Goal: Task Accomplishment & Management: Use online tool/utility

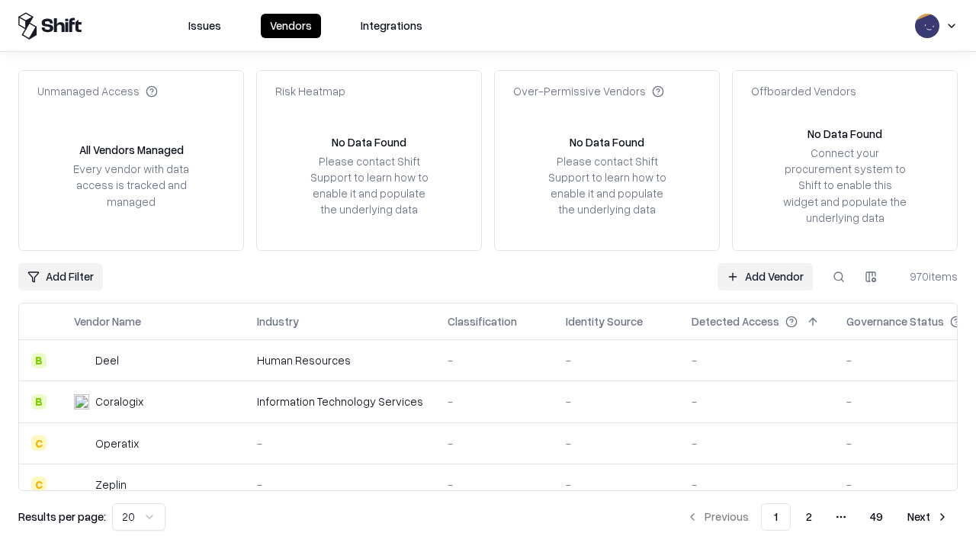
click at [765, 276] on link "Add Vendor" at bounding box center [765, 276] width 95 height 27
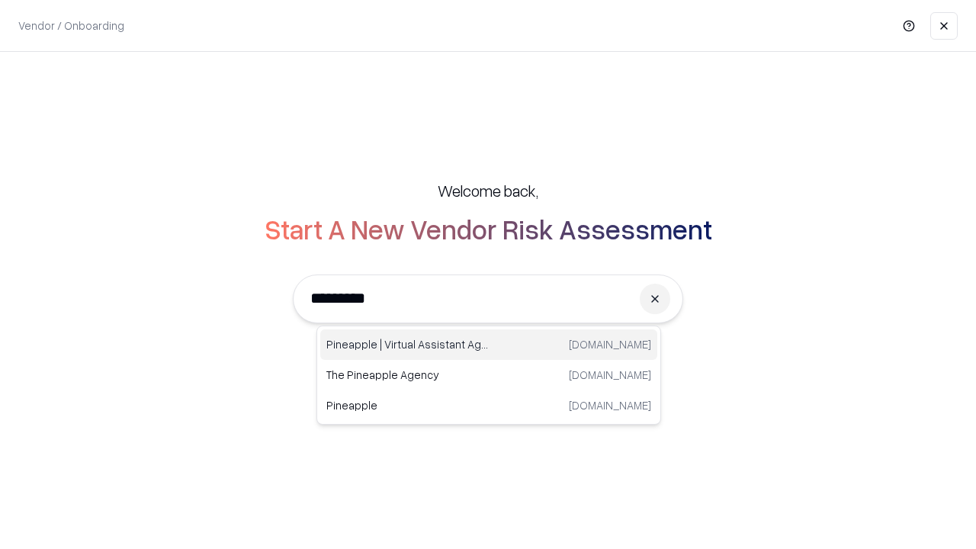
click at [489, 345] on div "Pineapple | Virtual Assistant Agency [DOMAIN_NAME]" at bounding box center [488, 345] width 337 height 31
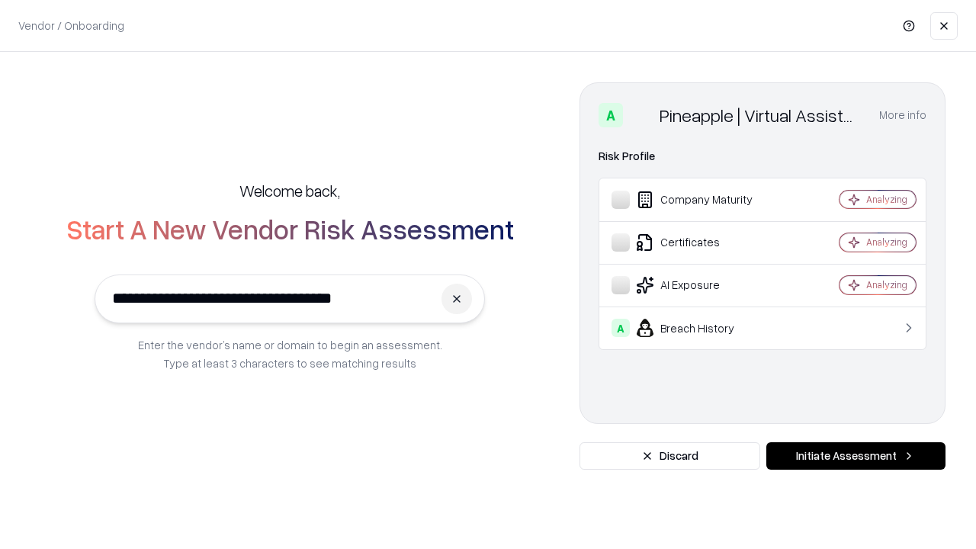
type input "**********"
click at [856, 456] on button "Initiate Assessment" at bounding box center [856, 455] width 179 height 27
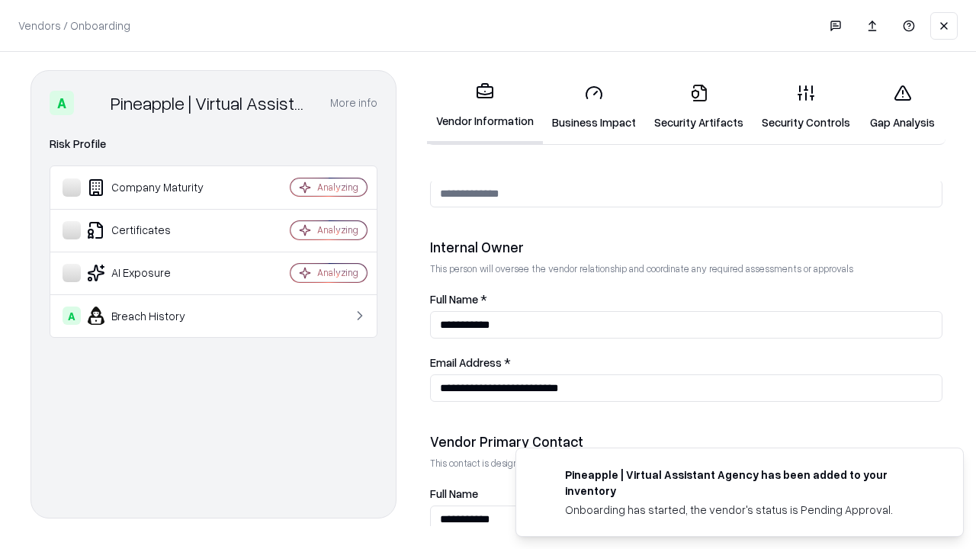
scroll to position [790, 0]
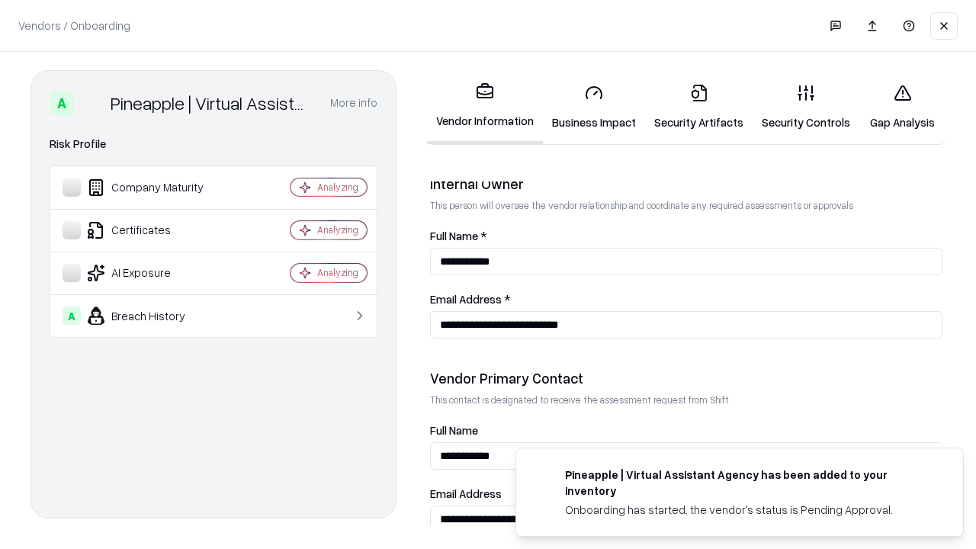
click at [699, 107] on link "Security Artifacts" at bounding box center [699, 107] width 108 height 71
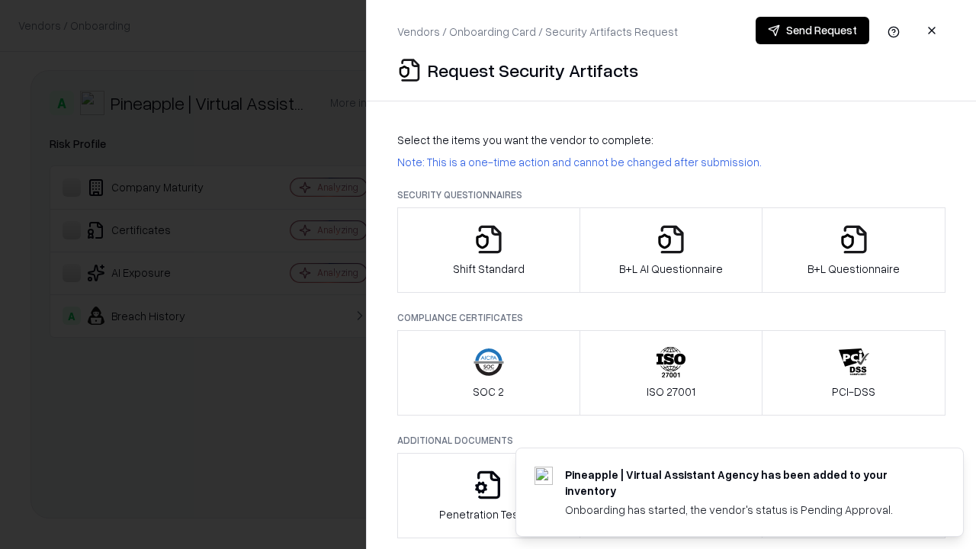
click at [854, 250] on icon "button" at bounding box center [854, 239] width 31 height 31
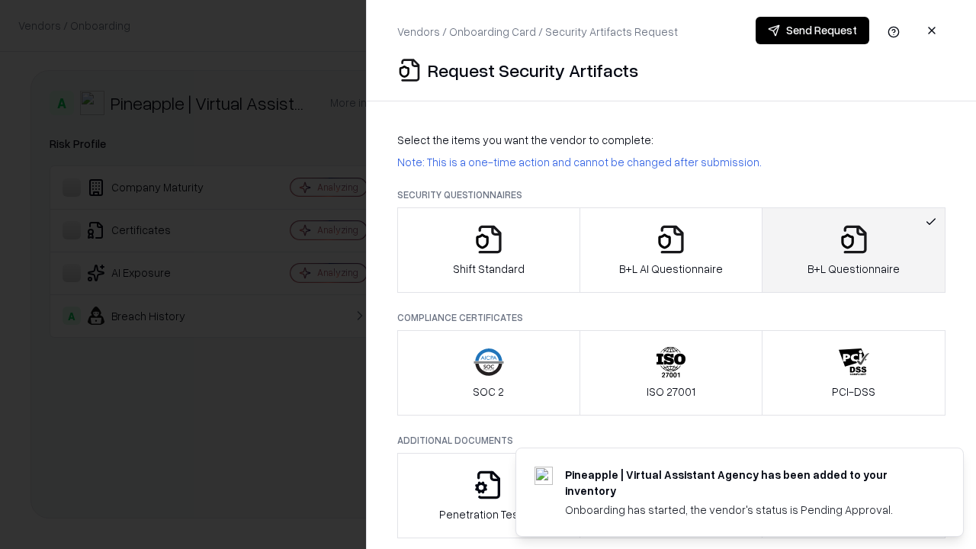
click at [670, 250] on icon "button" at bounding box center [671, 239] width 31 height 31
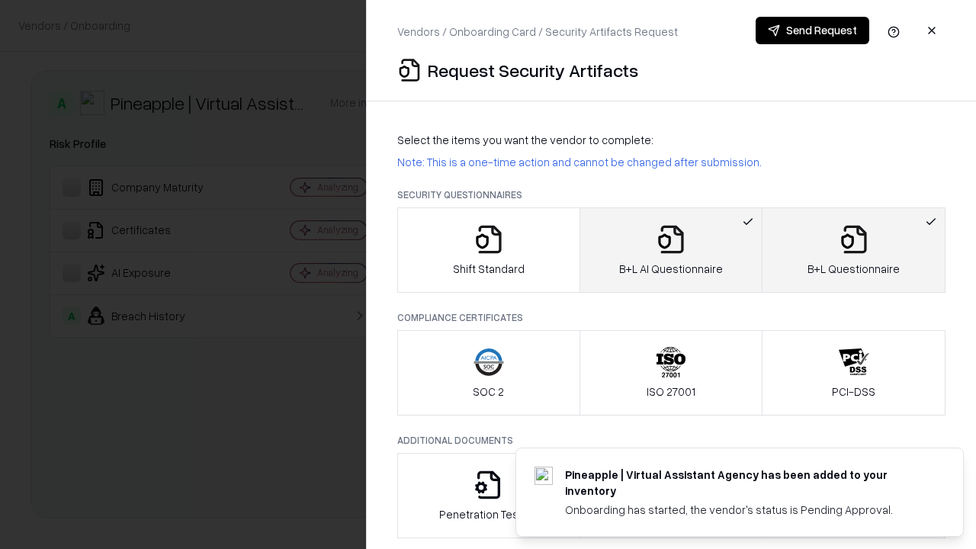
click at [812, 31] on button "Send Request" at bounding box center [813, 30] width 114 height 27
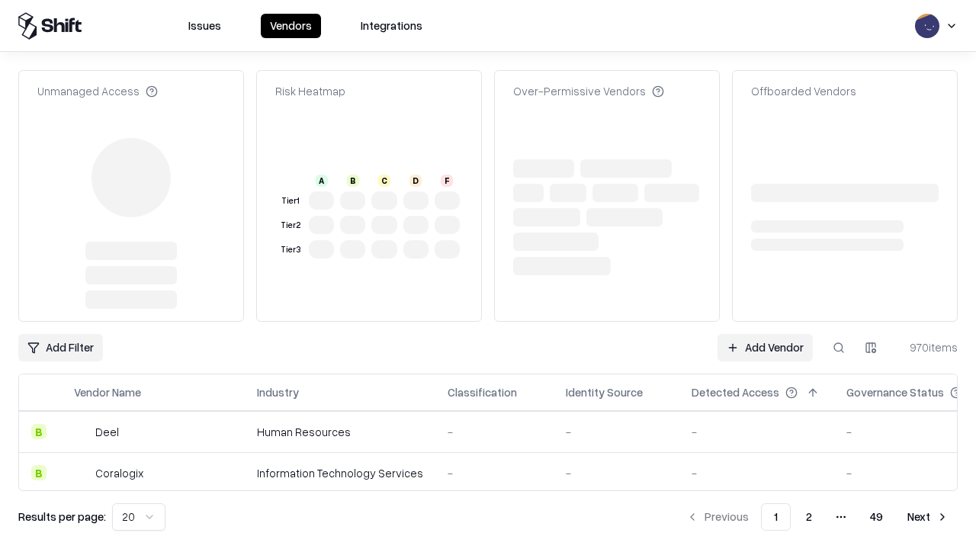
click at [765, 334] on link "Add Vendor" at bounding box center [765, 347] width 95 height 27
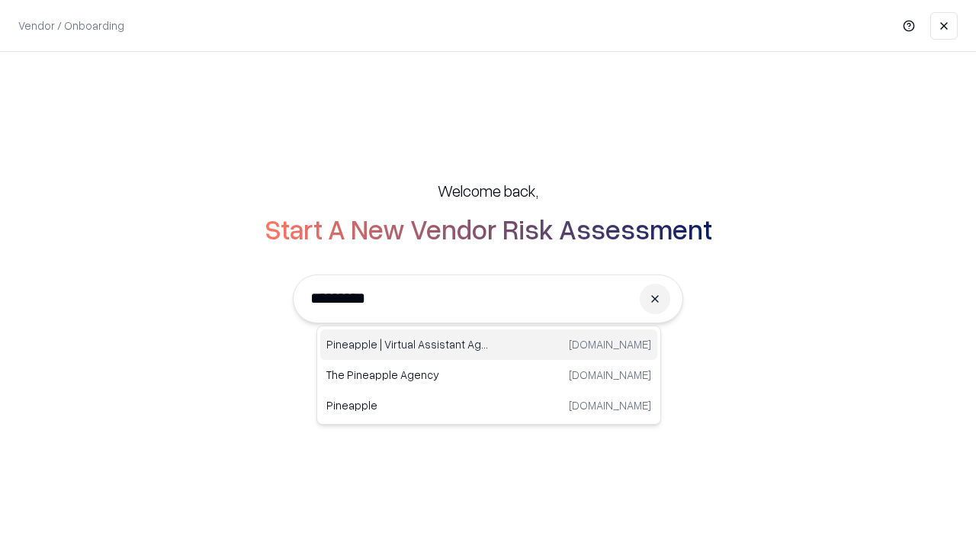
click at [489, 345] on div "Pineapple | Virtual Assistant Agency [DOMAIN_NAME]" at bounding box center [488, 345] width 337 height 31
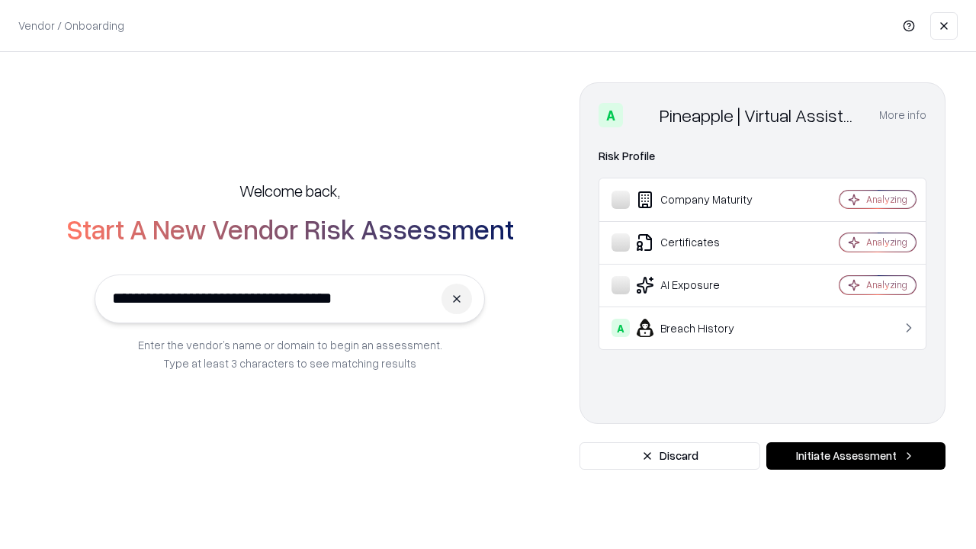
type input "**********"
click at [856, 456] on button "Initiate Assessment" at bounding box center [856, 455] width 179 height 27
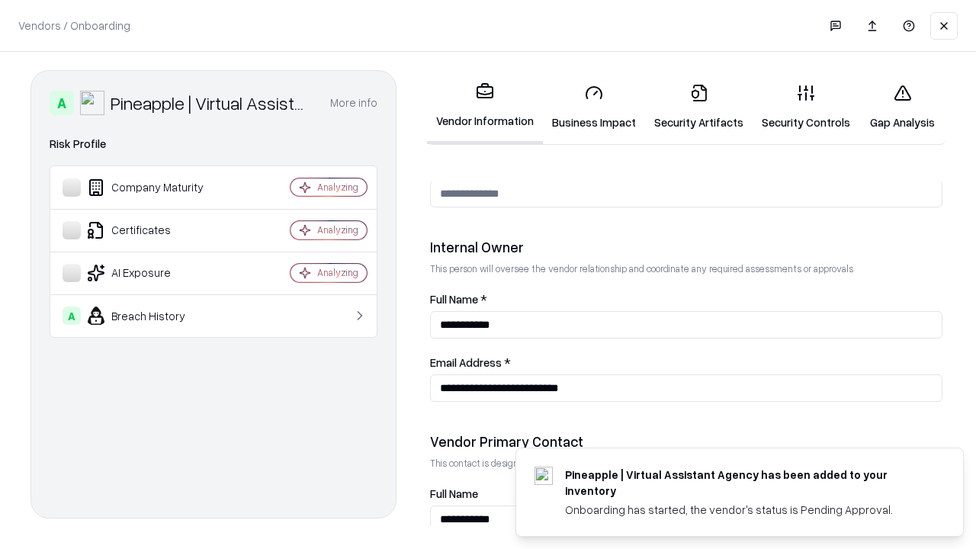
scroll to position [790, 0]
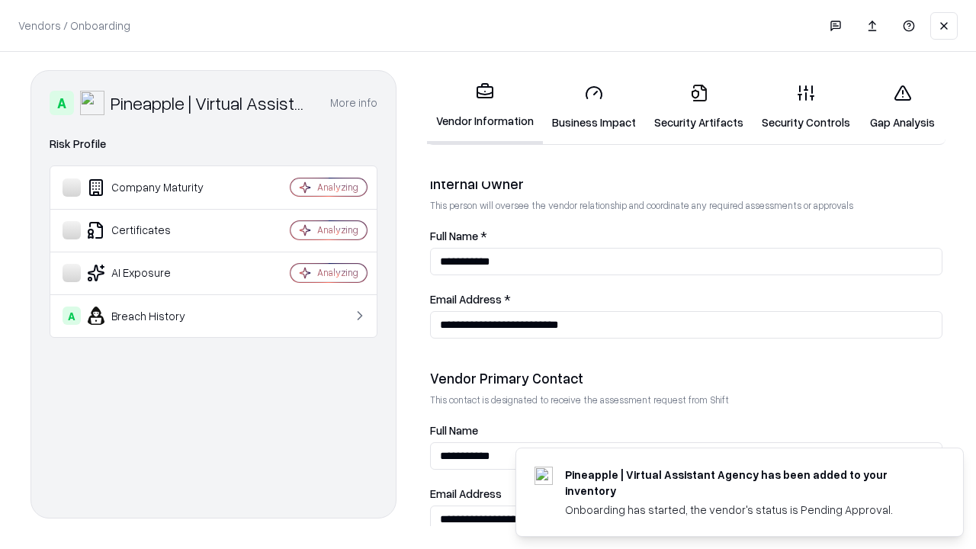
click at [902, 107] on link "Gap Analysis" at bounding box center [903, 107] width 86 height 71
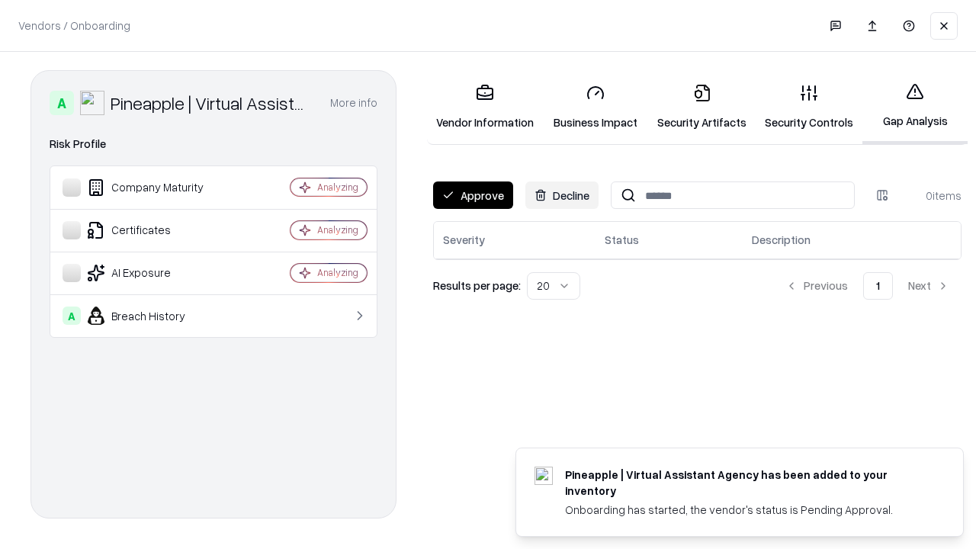
click at [473, 195] on button "Approve" at bounding box center [473, 195] width 80 height 27
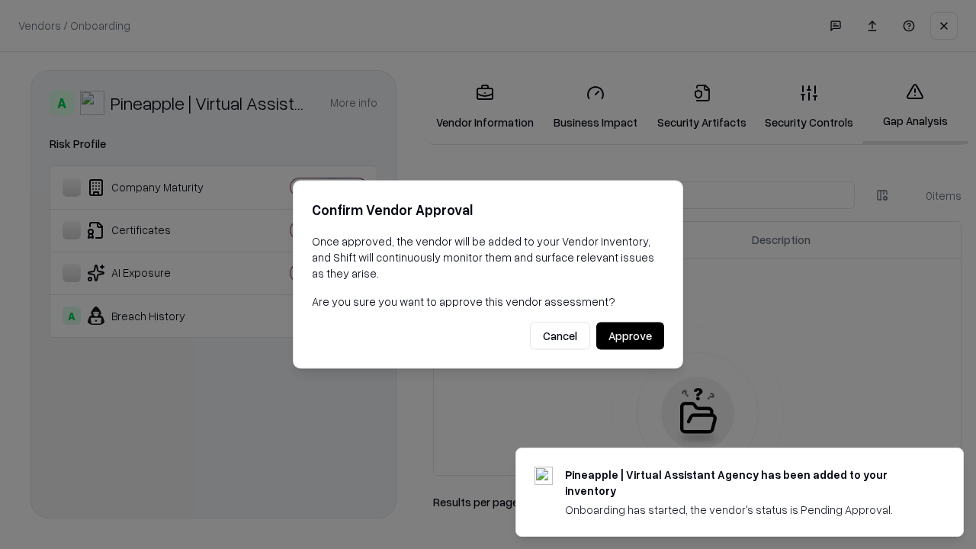
click at [630, 336] on button "Approve" at bounding box center [631, 336] width 68 height 27
